Goal: Information Seeking & Learning: Find specific fact

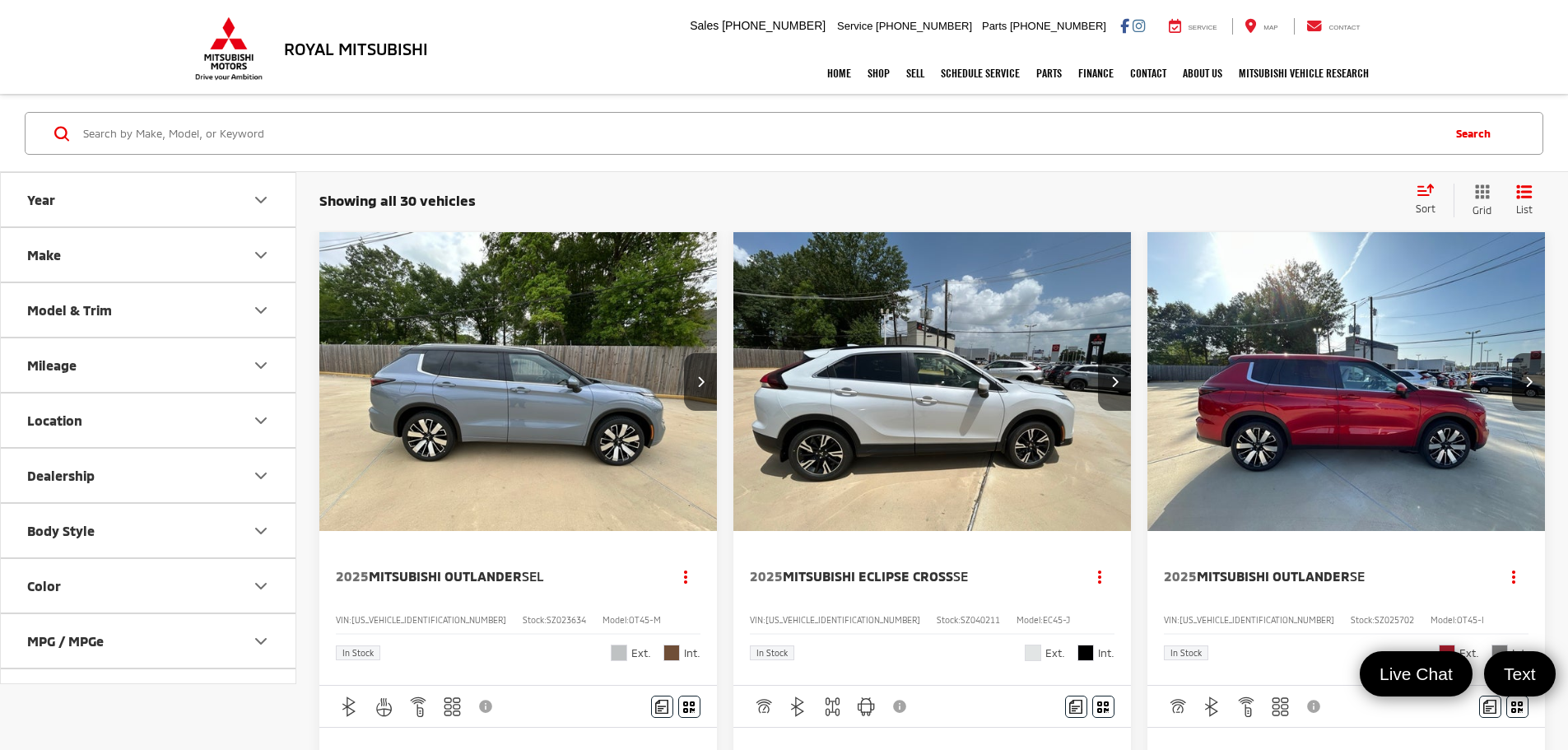
click at [264, 127] on input "Search by Make, Model, or Keyword" at bounding box center [761, 133] width 1359 height 39
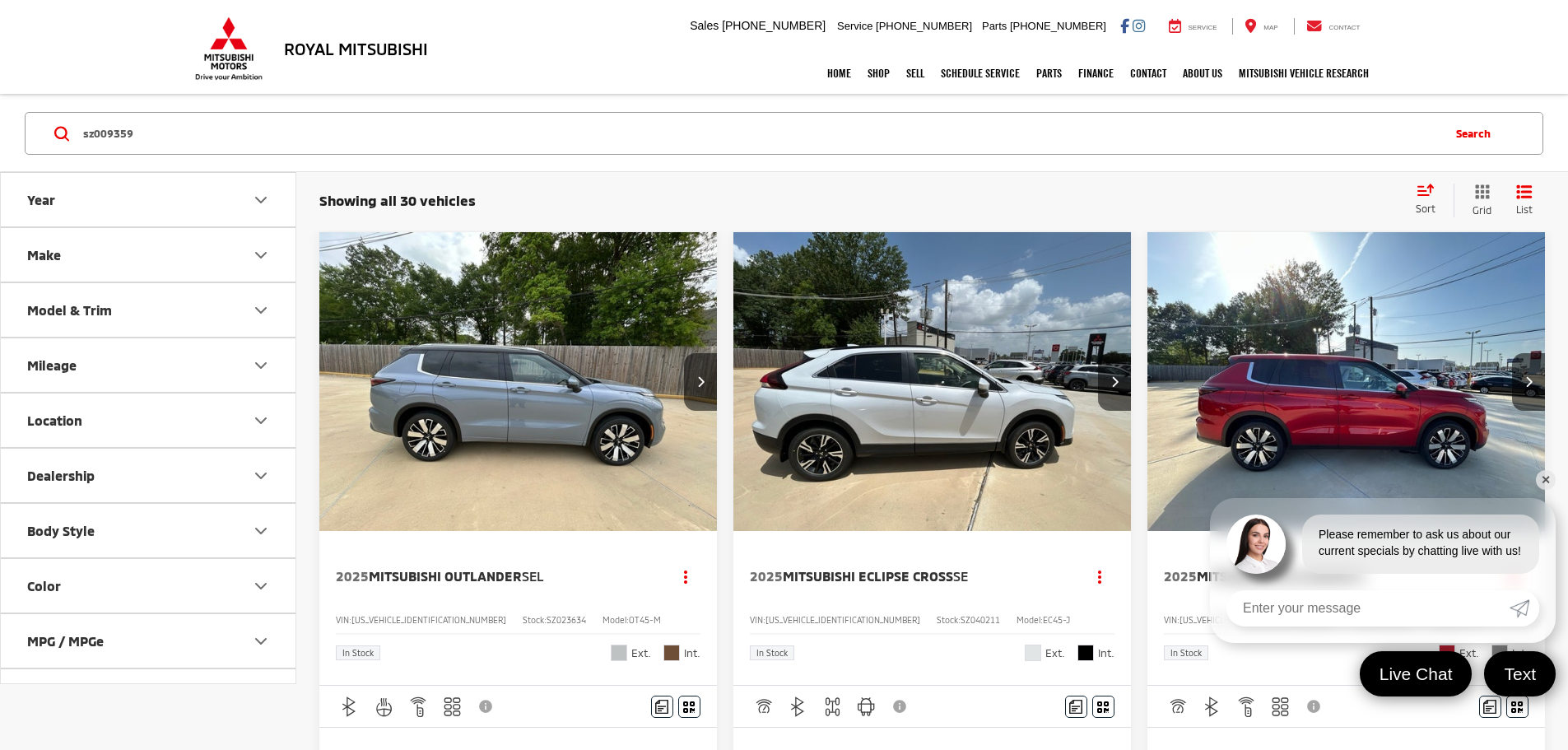
type input "sz009359"
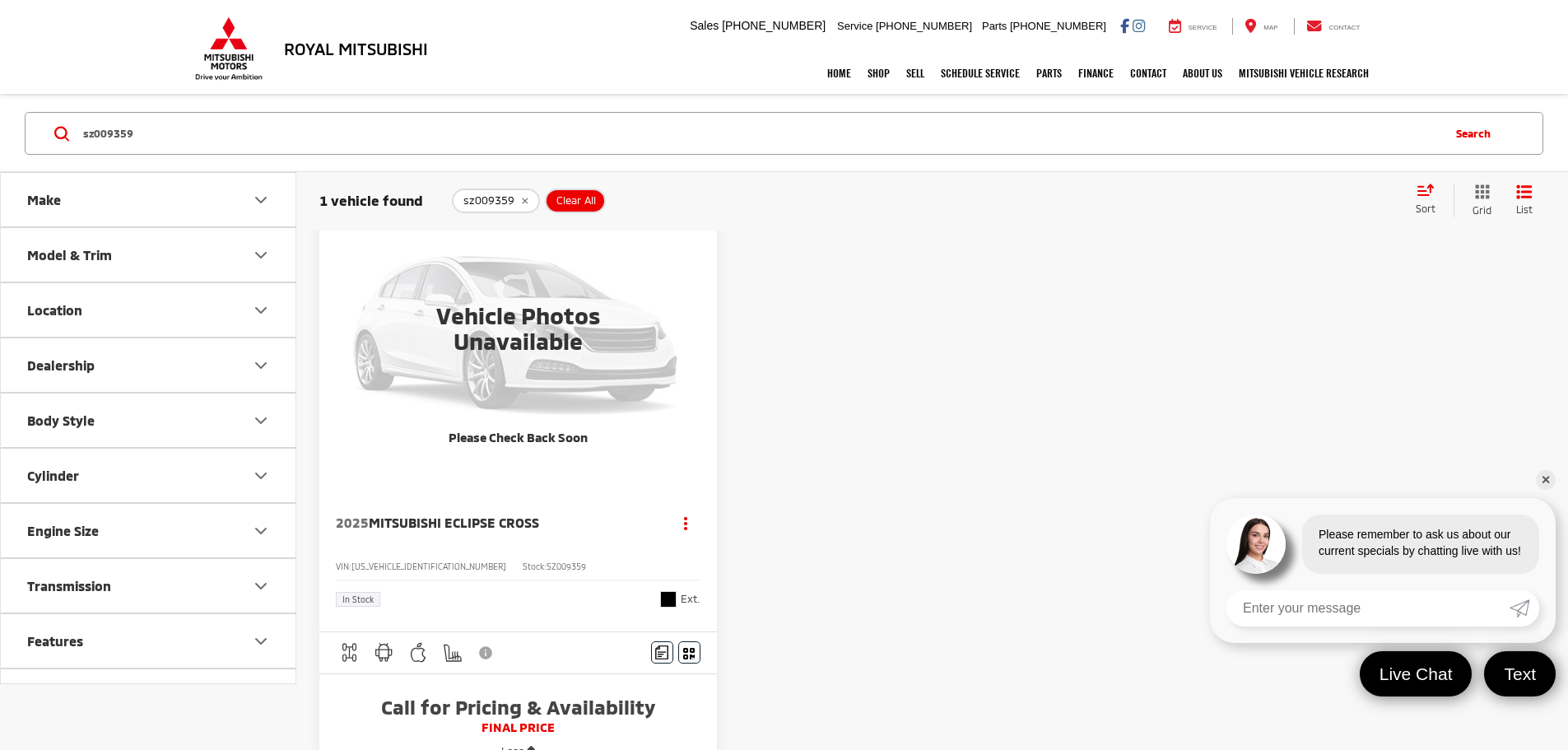
scroll to position [82, 0]
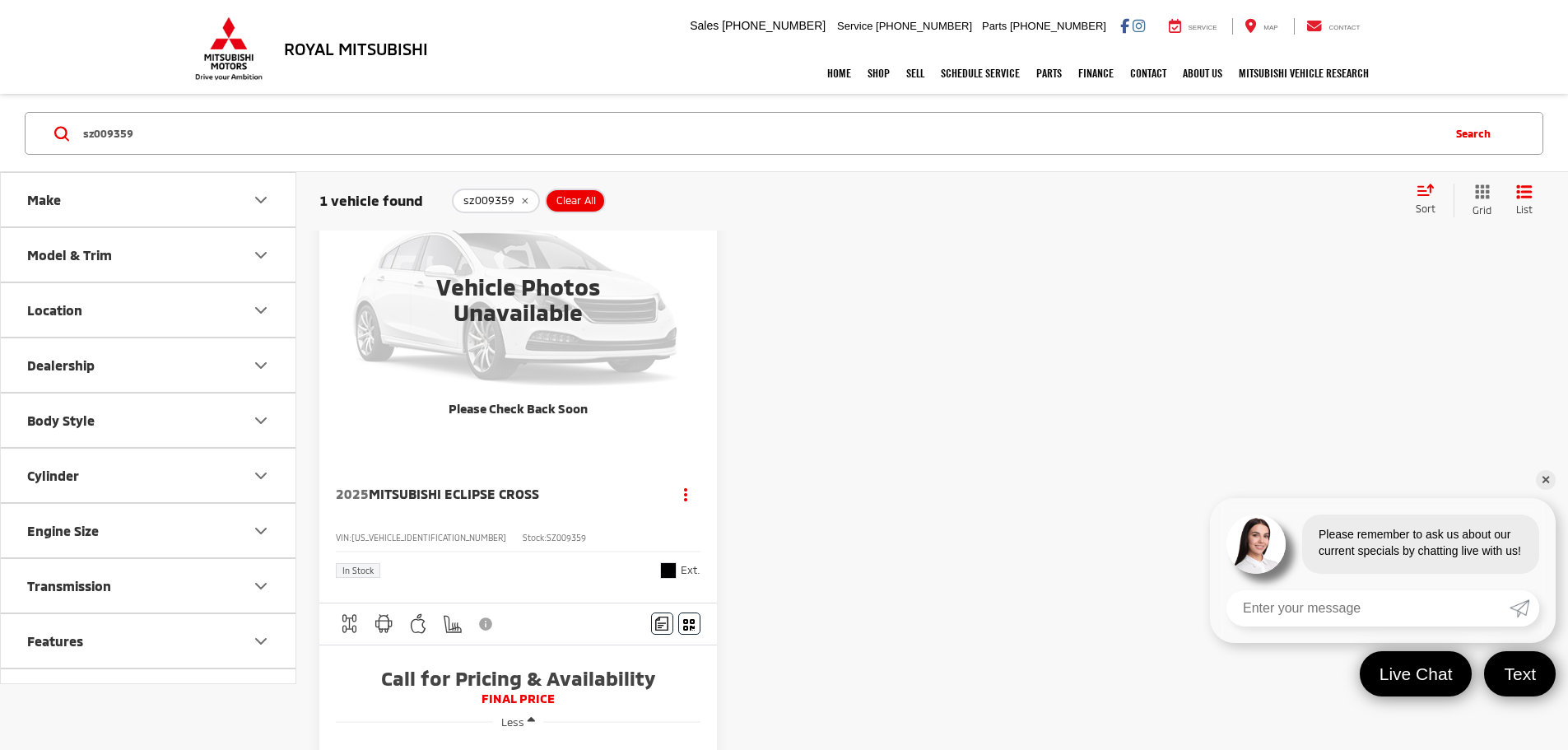
click at [413, 533] on span "JA4ATVAAXSZ009359" at bounding box center [429, 538] width 154 height 10
copy span "JA4ATVAAXSZ009359"
click at [332, 141] on input "sz009359" at bounding box center [761, 133] width 1359 height 39
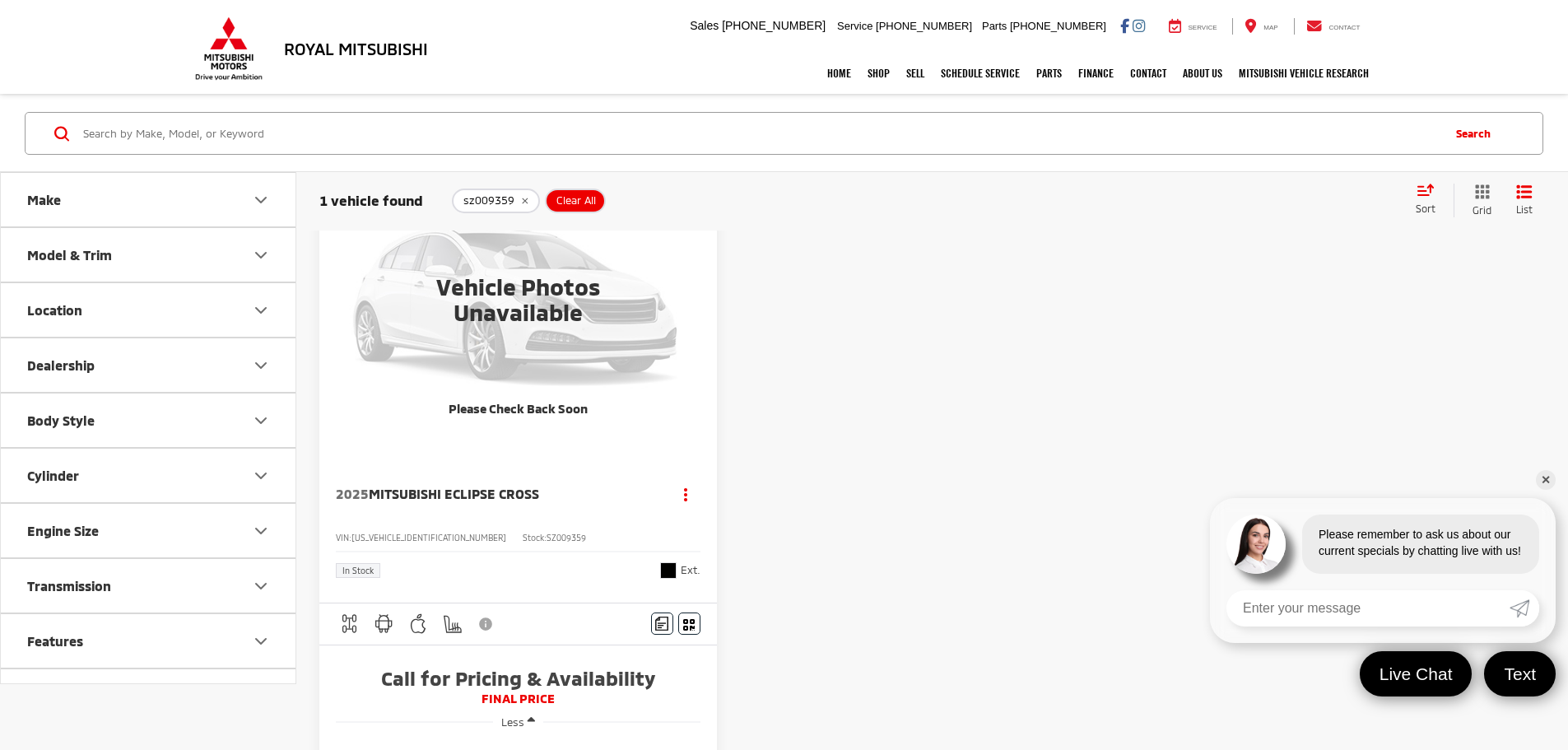
click at [184, 212] on button "Make" at bounding box center [149, 200] width 297 height 53
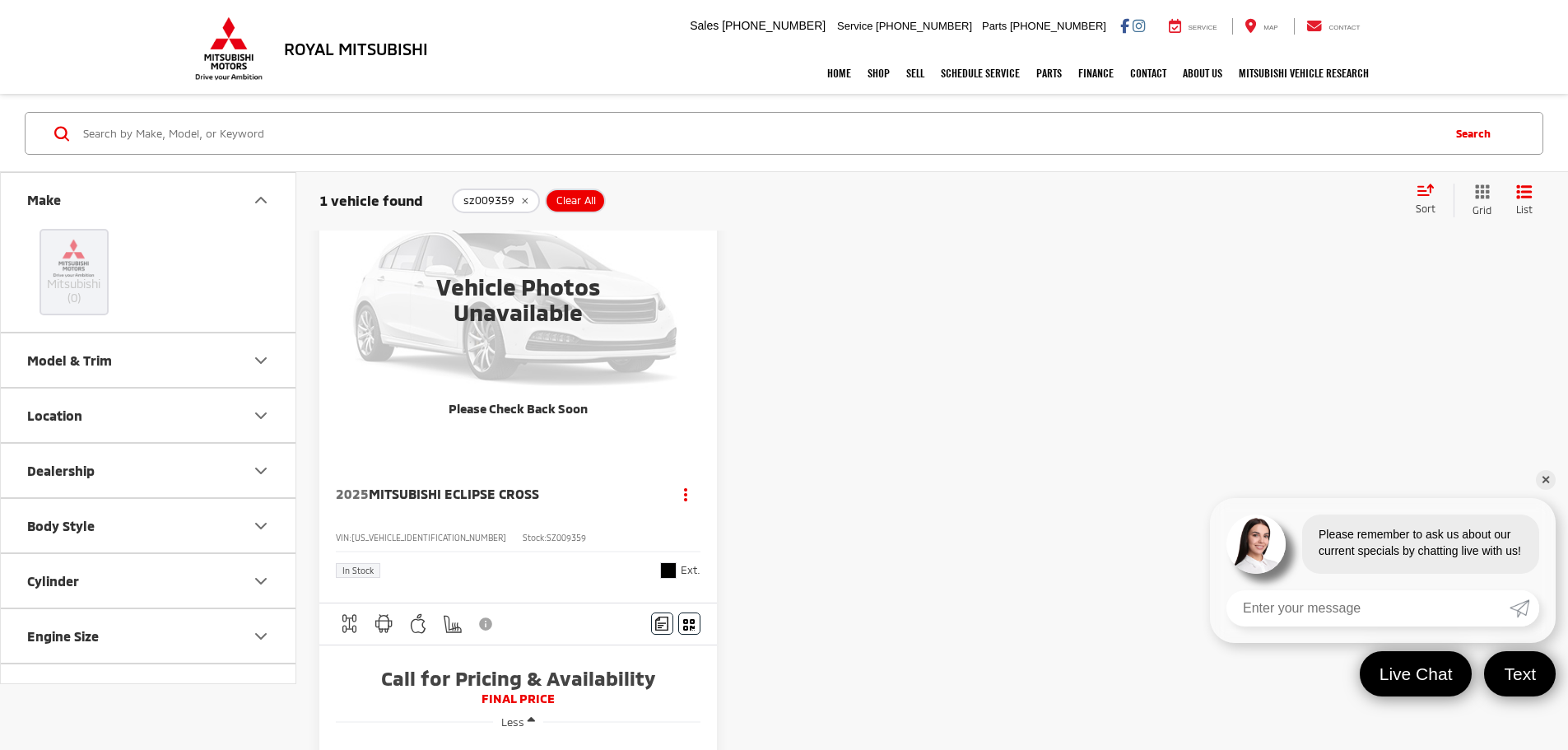
click at [184, 212] on button "Make" at bounding box center [149, 200] width 297 height 53
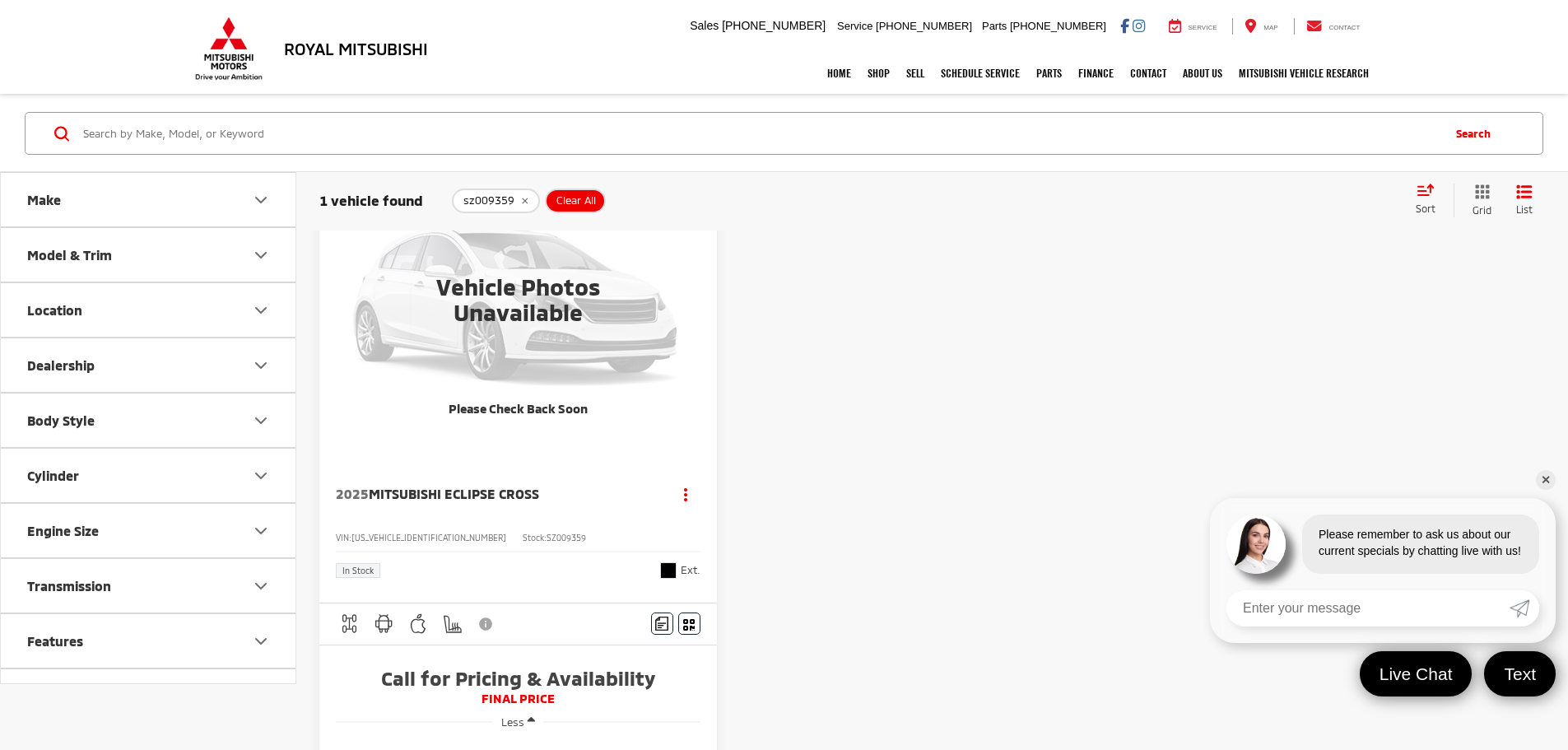
click at [173, 272] on button "Model & Trim" at bounding box center [149, 255] width 297 height 53
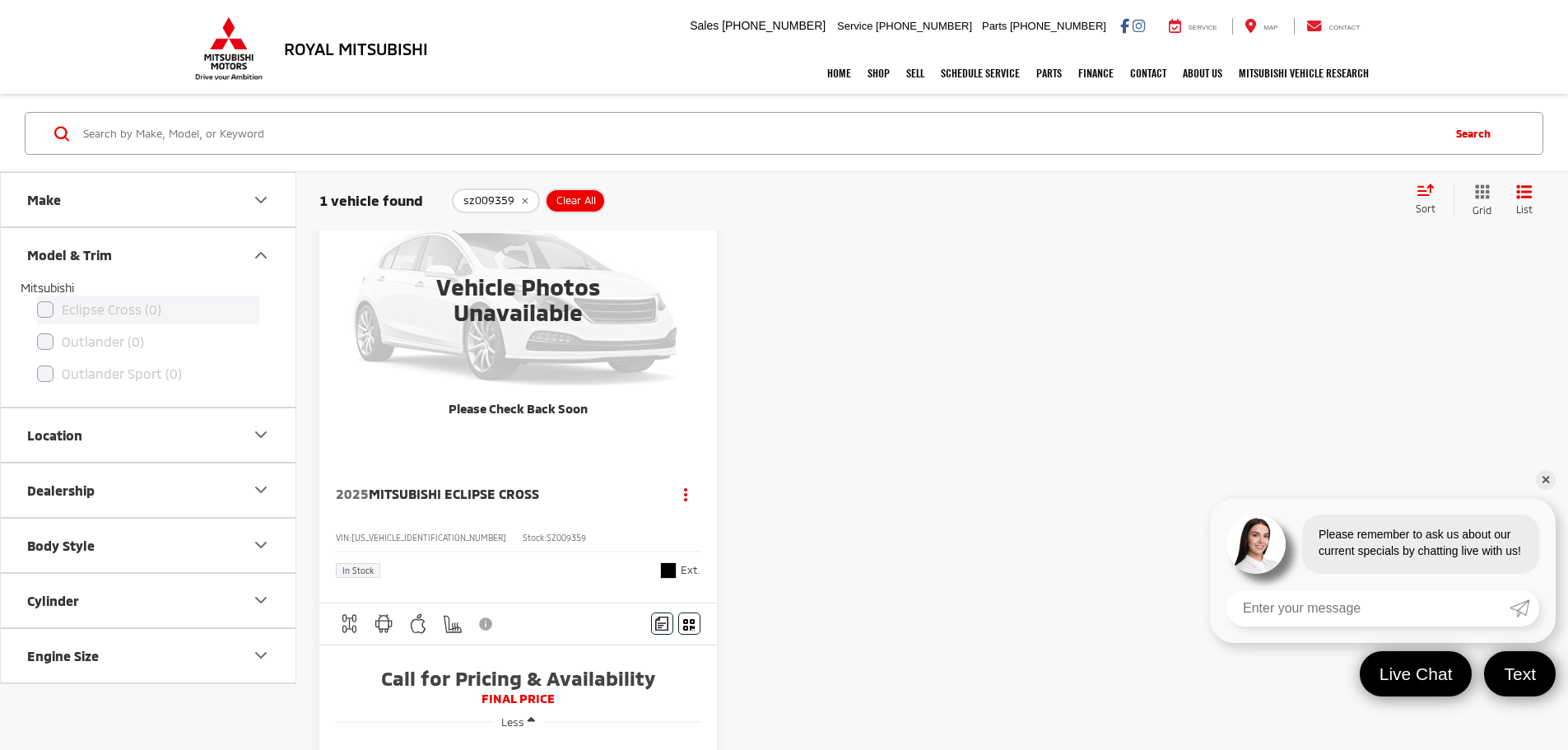
click at [130, 316] on label "Eclipse Cross (0)" at bounding box center [148, 311] width 222 height 29
click at [83, 311] on label "Eclipse Cross (0)" at bounding box center [148, 311] width 222 height 29
click at [113, 208] on button "Make" at bounding box center [149, 200] width 297 height 53
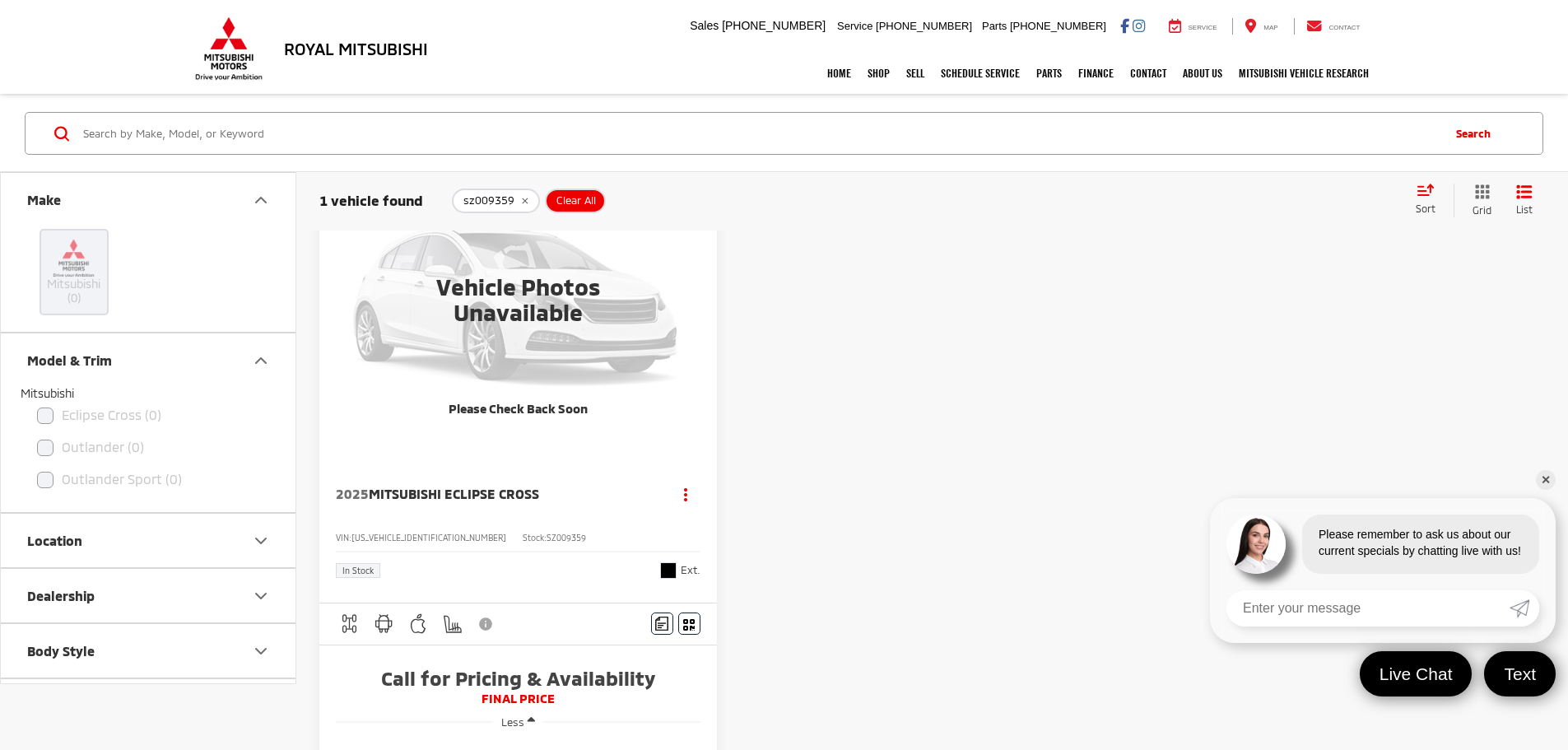
click at [81, 246] on img at bounding box center [74, 257] width 45 height 39
click at [59, 267] on img at bounding box center [74, 257] width 45 height 39
click at [576, 202] on span "Clear All" at bounding box center [576, 201] width 39 height 13
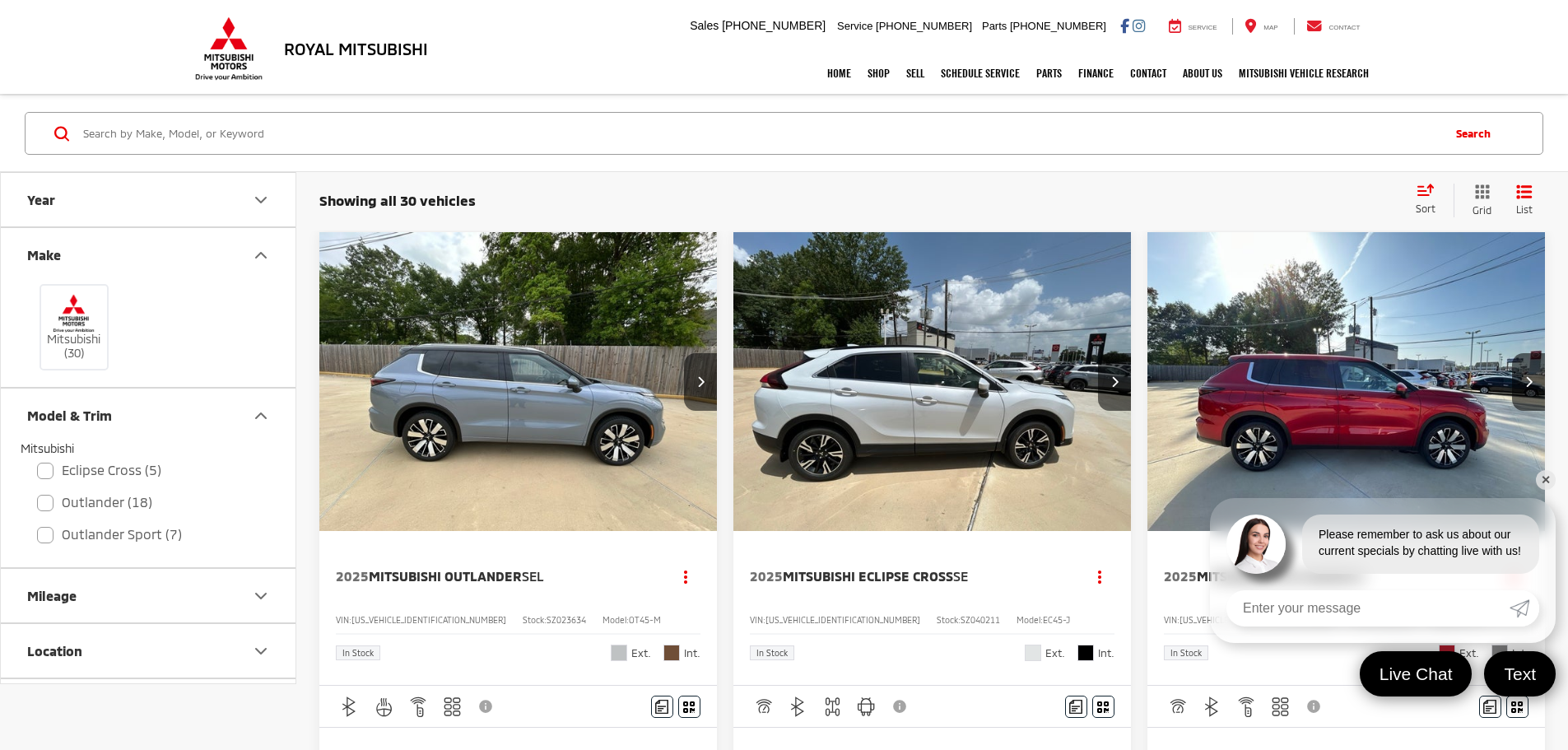
click at [113, 218] on button "Year" at bounding box center [149, 200] width 297 height 53
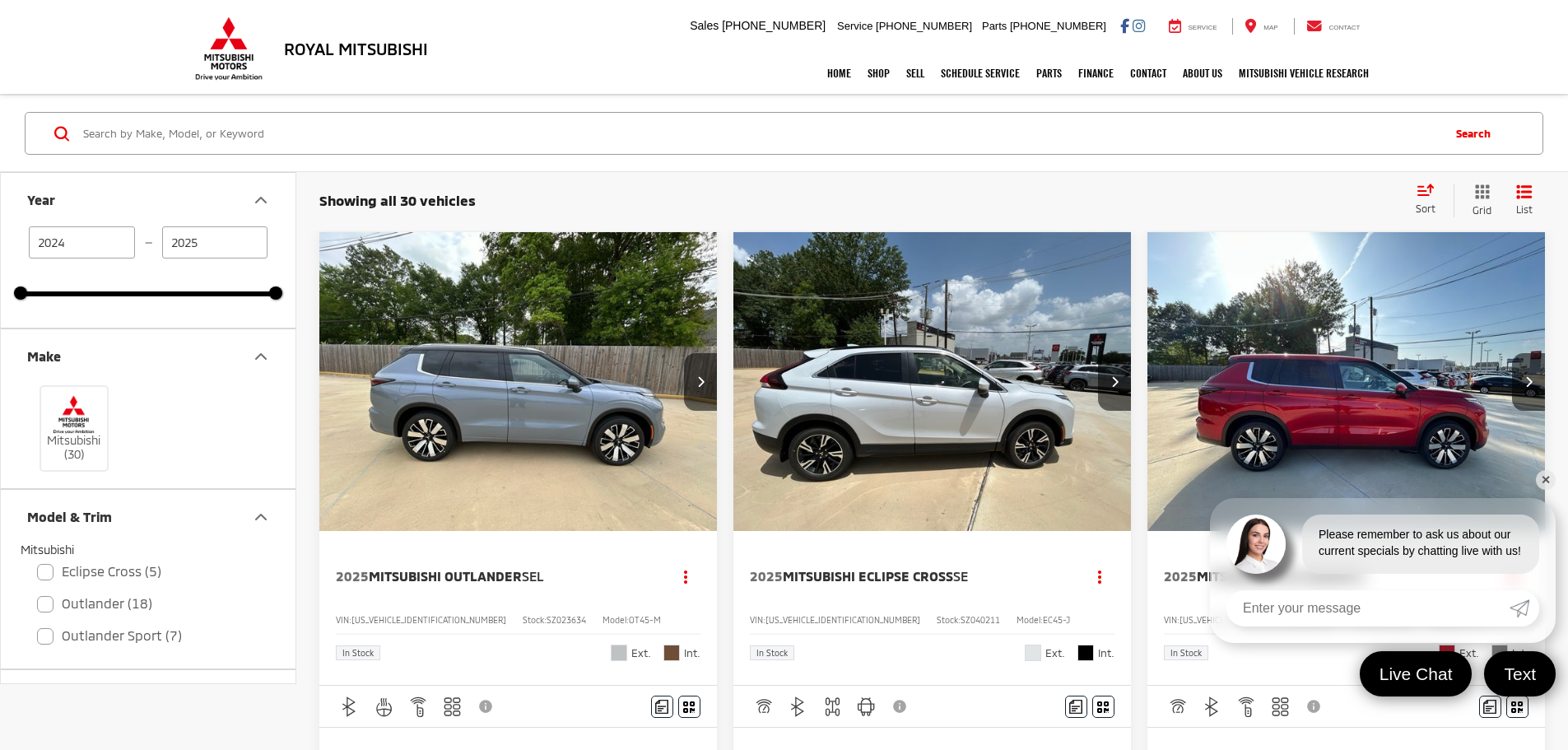
click at [129, 390] on div "Mitsubishi (30)" at bounding box center [148, 428] width 256 height 91
click at [120, 570] on label "Eclipse Cross (5)" at bounding box center [148, 572] width 222 height 29
click at [38, 562] on input "Eclipse Cross (5)" at bounding box center [37, 561] width 1 height 1
checkbox input "true"
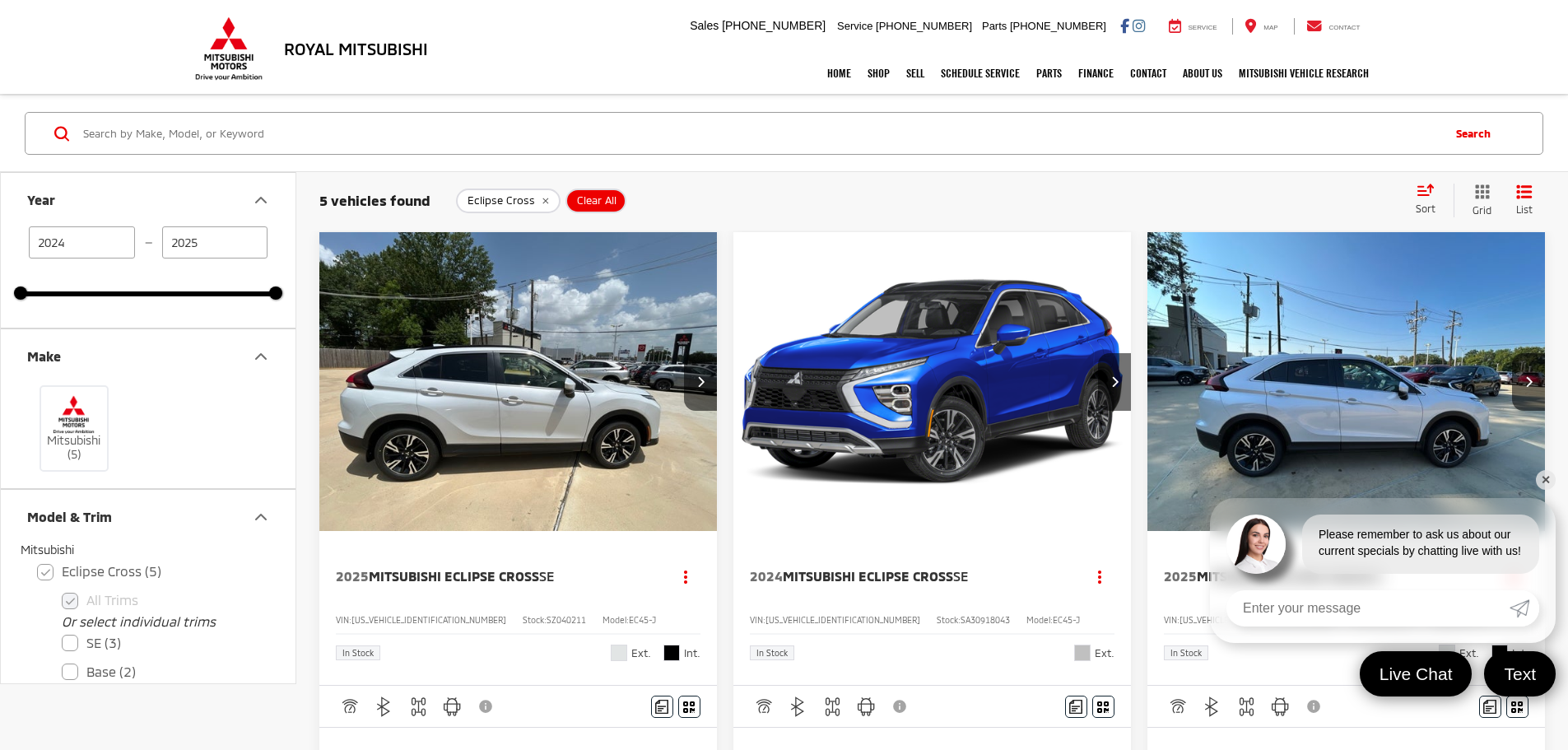
click at [447, 416] on img "2025 Mitsubishi Eclipse Cross SE 0" at bounding box center [518, 383] width 400 height 300
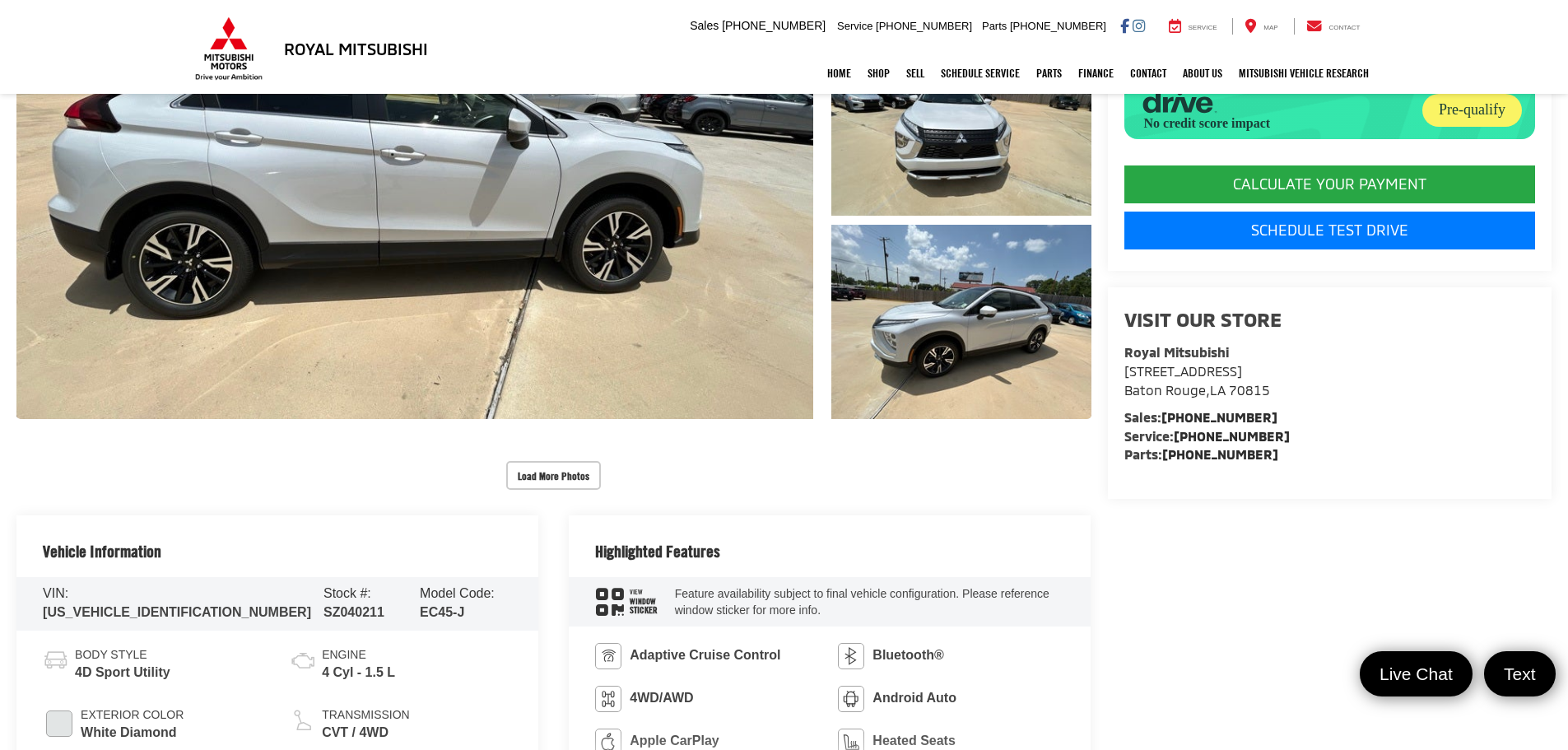
scroll to position [577, 0]
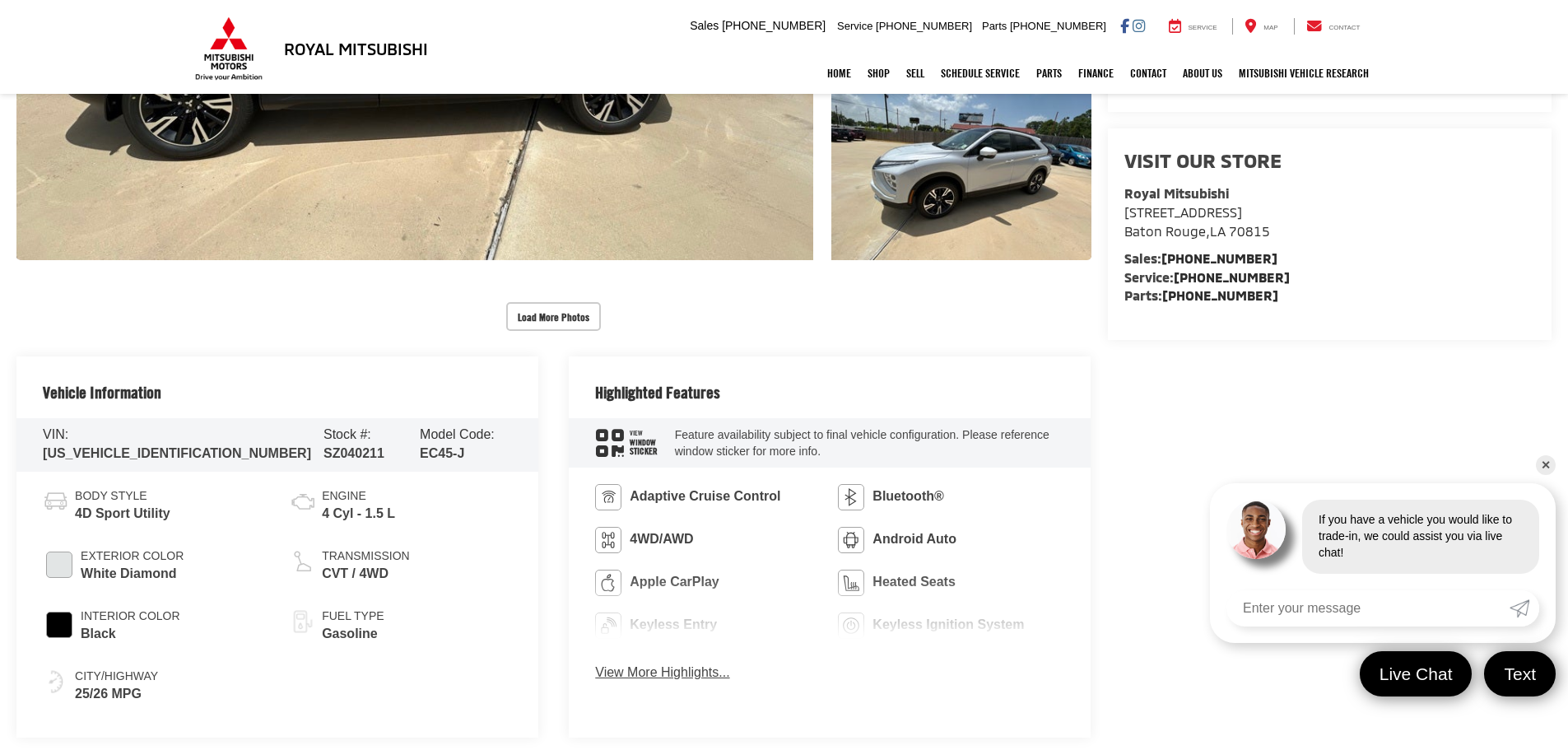
click at [134, 446] on span "[US_VEHICLE_IDENTIFICATION_NUMBER]" at bounding box center [177, 453] width 268 height 14
copy span "[US_VEHICLE_IDENTIFICATION_NUMBER]"
